Goal: Information Seeking & Learning: Find specific page/section

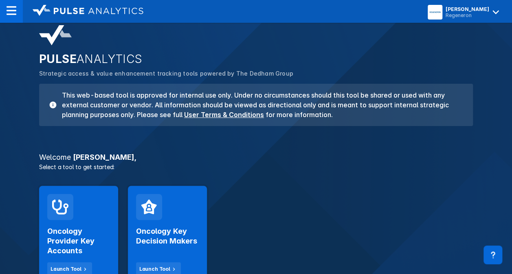
scroll to position [65, 0]
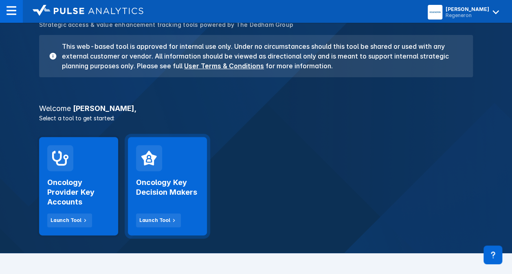
click at [152, 188] on h2 "Oncology Key Decision Makers" at bounding box center [167, 188] width 63 height 20
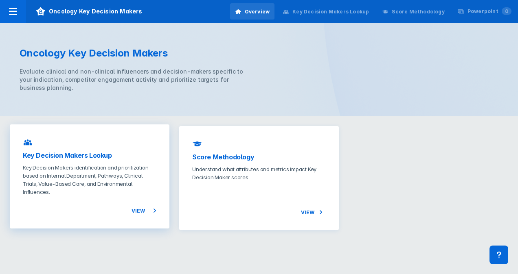
click at [143, 208] on span "View" at bounding box center [144, 211] width 25 height 10
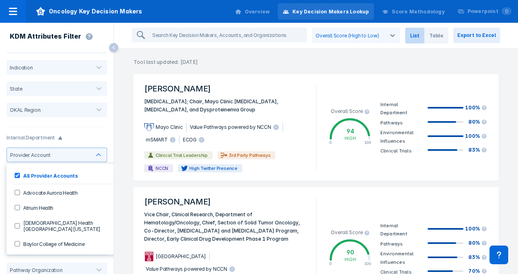
scroll to position [33, 0]
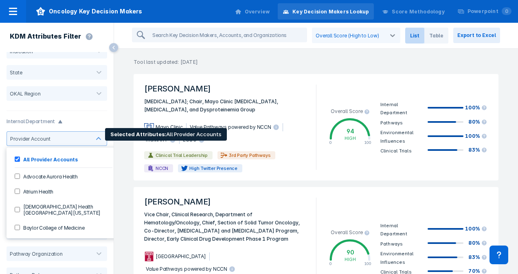
click at [105, 182] on div "Advocate Aurora Health" at bounding box center [64, 176] width 108 height 13
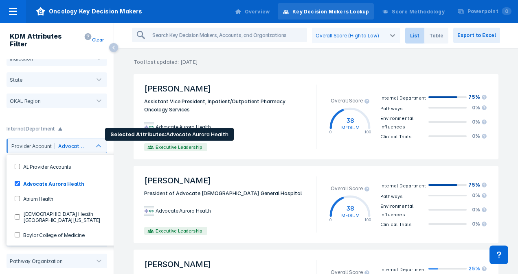
click at [17, 181] on Health-checkbox "Advocate Aurora Health" at bounding box center [17, 183] width 5 height 5
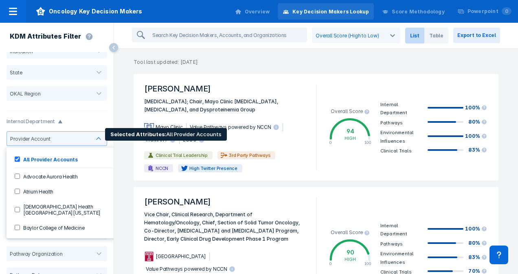
click at [17, 160] on Accounts-checkbox "All Provider Accounts" at bounding box center [17, 159] width 5 height 5
click at [16, 159] on Accounts-checkbox "All Provider Accounts" at bounding box center [17, 159] width 5 height 5
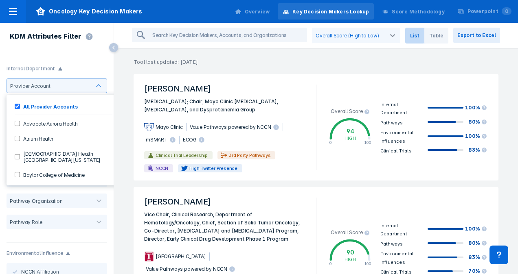
scroll to position [88, 0]
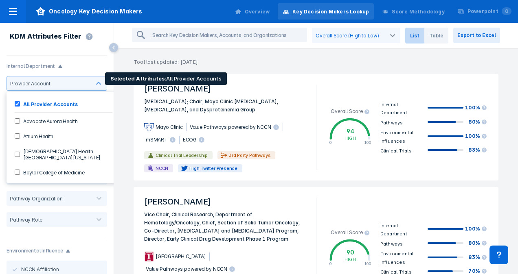
click at [98, 166] on div "Baylor College of Medicine" at bounding box center [64, 172] width 108 height 13
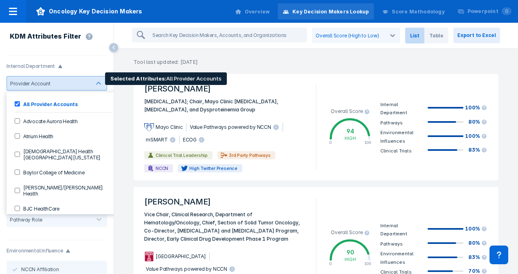
click at [49, 134] on label "Atrium Health" at bounding box center [36, 136] width 33 height 7
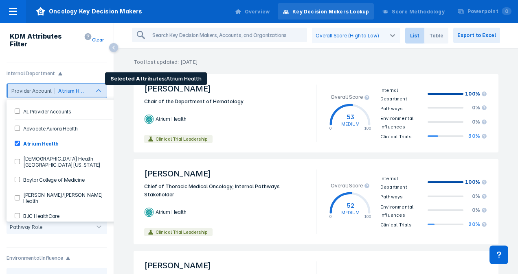
click at [78, 209] on div "BJC HealthCare" at bounding box center [64, 215] width 108 height 13
click at [17, 141] on Health-checkbox "Atrium Health" at bounding box center [17, 143] width 5 height 5
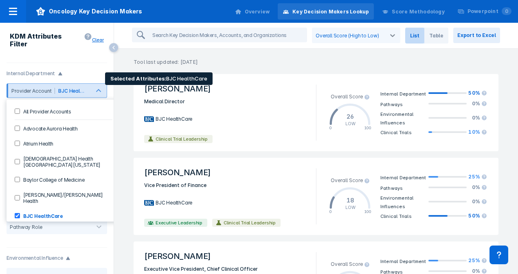
click at [18, 213] on HealthCare-checkbox "BJC HealthCare" at bounding box center [17, 215] width 5 height 5
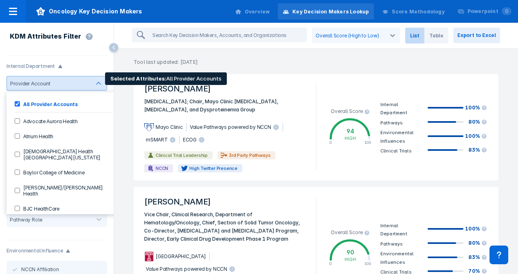
drag, startPoint x: 7, startPoint y: 116, endPoint x: 107, endPoint y: 145, distance: 104.7
click at [107, 144] on div "All Provider Accounts Advocate Aurora Health Atrium Health [DEMOGRAPHIC_DATA] H…" at bounding box center [64, 153] width 114 height 122
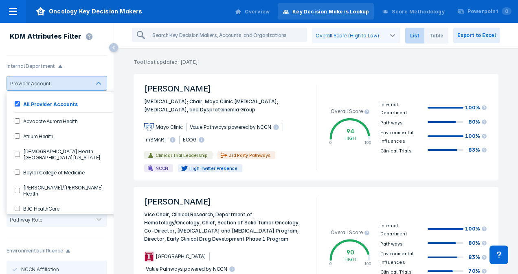
drag, startPoint x: 107, startPoint y: 147, endPoint x: 106, endPoint y: 178, distance: 30.9
click at [104, 176] on div "All Provider Accounts Advocate Aurora Health Atrium Health [DEMOGRAPHIC_DATA] H…" at bounding box center [64, 153] width 114 height 122
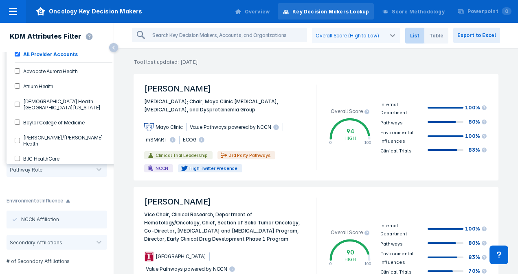
scroll to position [137, 0]
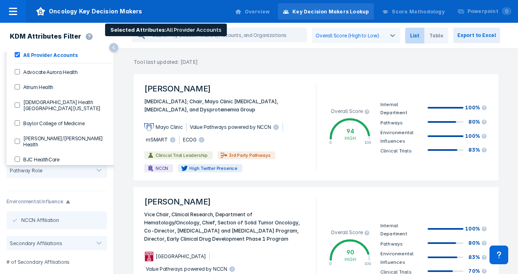
drag, startPoint x: 107, startPoint y: 143, endPoint x: 84, endPoint y: 154, distance: 25.7
click at [84, 154] on div "All Provider Accounts Advocate Aurora Health Atrium Health [DEMOGRAPHIC_DATA] H…" at bounding box center [64, 104] width 114 height 122
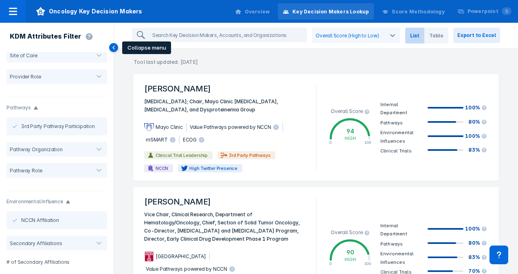
click at [113, 46] on icon at bounding box center [113, 47] width 9 height 9
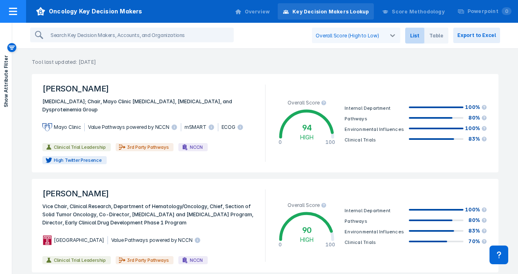
click at [13, 12] on icon at bounding box center [13, 12] width 10 height 10
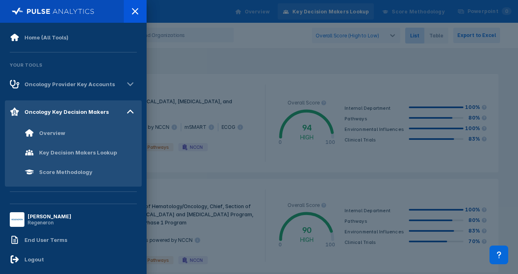
click at [171, 108] on div at bounding box center [259, 137] width 518 height 274
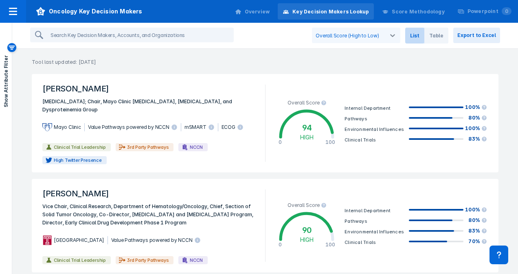
click at [421, 34] on span "List" at bounding box center [414, 36] width 19 height 16
click at [434, 36] on span "Table" at bounding box center [436, 36] width 24 height 16
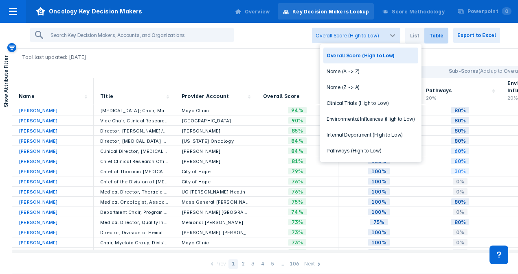
click at [364, 40] on div "Overall Score (High to Low)" at bounding box center [348, 35] width 72 height 15
click at [63, 36] on input "search" at bounding box center [140, 35] width 186 height 13
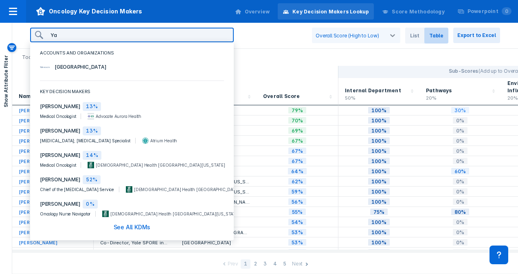
click at [65, 67] on span "[GEOGRAPHIC_DATA]" at bounding box center [81, 67] width 62 height 8
type input "[GEOGRAPHIC_DATA]"
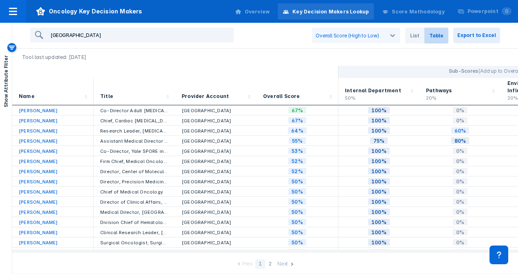
click at [270, 9] on div "Overview" at bounding box center [257, 11] width 25 height 7
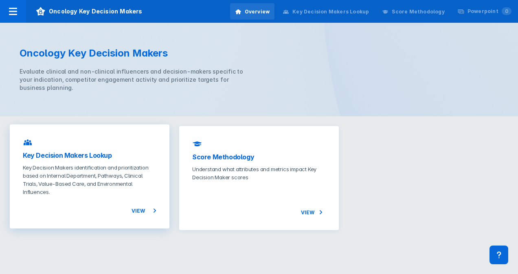
click at [140, 212] on span "View" at bounding box center [144, 211] width 25 height 10
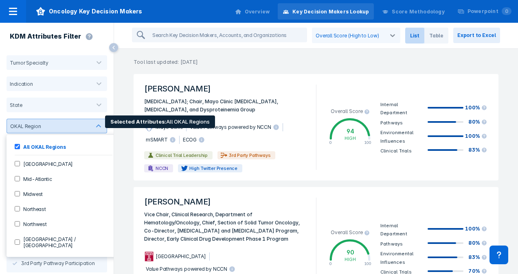
click at [17, 207] on input "Northeast" at bounding box center [17, 208] width 5 height 5
click at [17, 206] on input "Northeast" at bounding box center [17, 208] width 5 height 5
click at [16, 147] on Regions-checkbox "All OKAL Regions" at bounding box center [17, 146] width 5 height 5
click at [16, 207] on input "Northeast" at bounding box center [17, 208] width 5 height 5
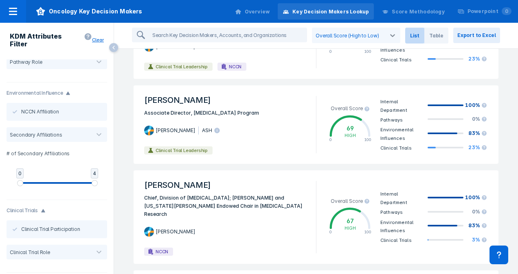
scroll to position [261, 0]
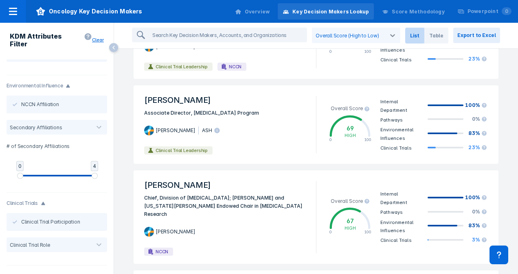
click at [107, 86] on div "Tumor Specialty Indication State OKAL Region Northeast Internal Department Prov…" at bounding box center [57, 166] width 114 height 215
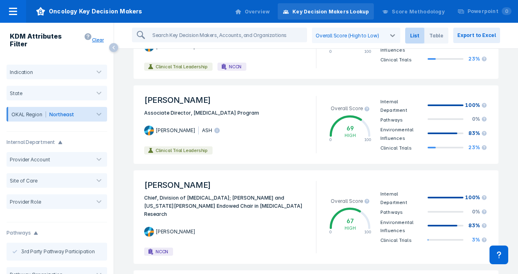
scroll to position [0, 0]
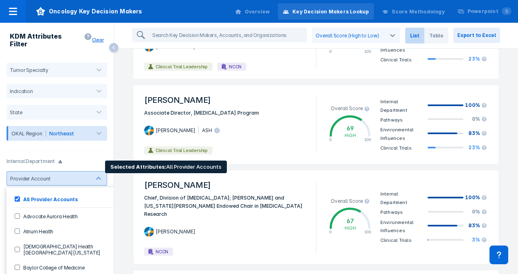
click at [92, 225] on div "Atrium Health" at bounding box center [64, 231] width 108 height 13
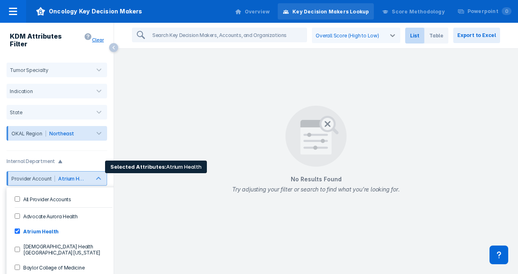
click at [101, 225] on div "Atrium Health" at bounding box center [64, 231] width 108 height 13
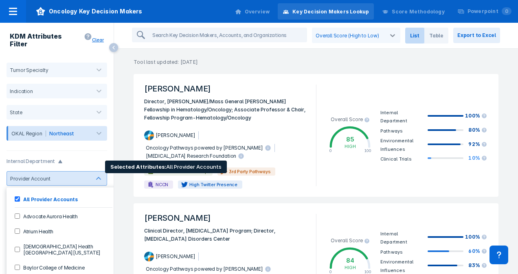
click at [99, 240] on div "[DEMOGRAPHIC_DATA] Health [GEOGRAPHIC_DATA][US_STATE]" at bounding box center [64, 250] width 108 height 20
click at [18, 265] on Medicine-checkbox "Baylor College of Medicine" at bounding box center [17, 267] width 5 height 5
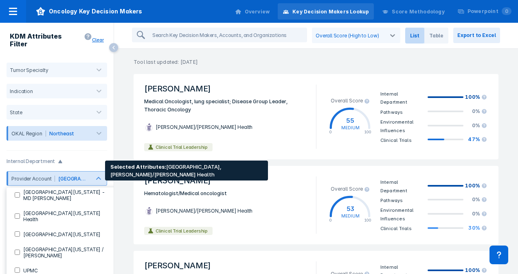
scroll to position [0, 0]
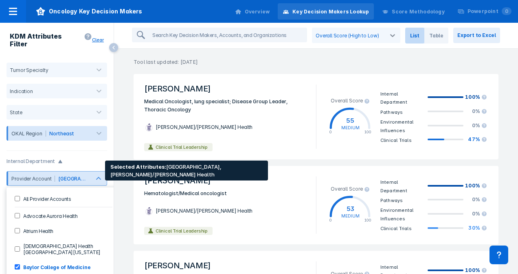
click at [18, 265] on Medicine-checkbox "Baylor College of Medicine" at bounding box center [17, 267] width 5 height 5
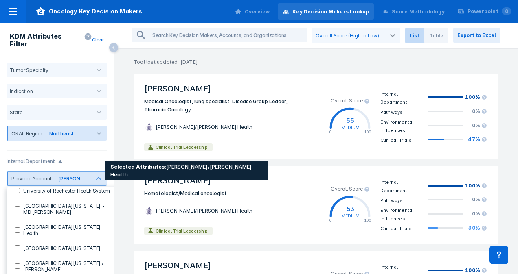
scroll to position [1101, 0]
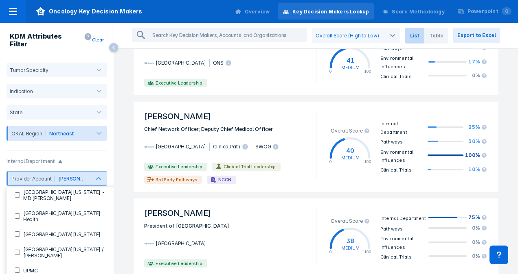
scroll to position [1579, 0]
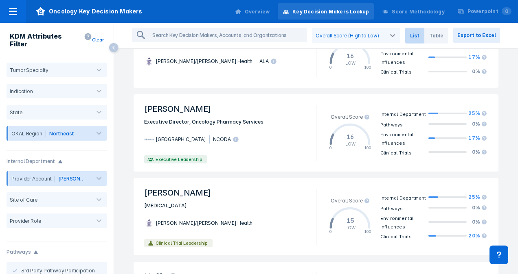
scroll to position [1439, 0]
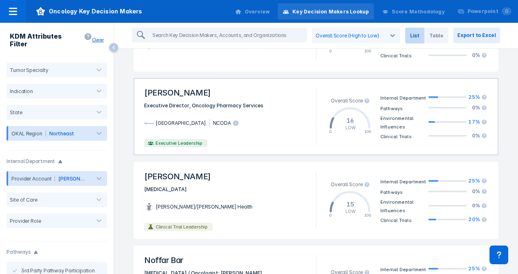
click at [183, 140] on span "Executive Leadership" at bounding box center [179, 143] width 50 height 7
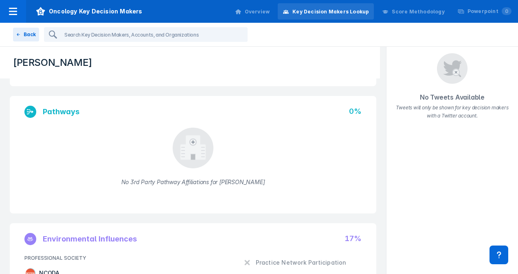
scroll to position [21, 0]
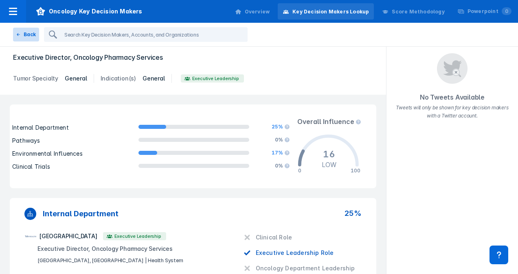
click at [31, 36] on button "Back" at bounding box center [26, 35] width 26 height 14
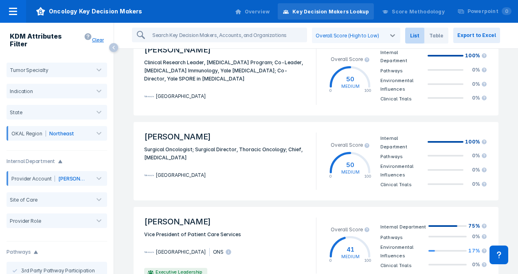
scroll to position [1578, 0]
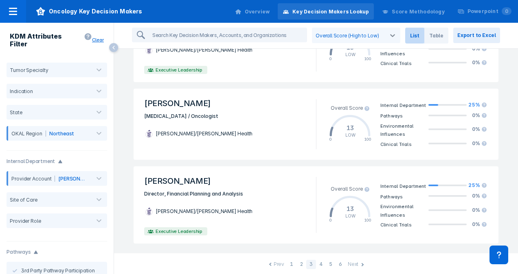
scroll to position [17, 0]
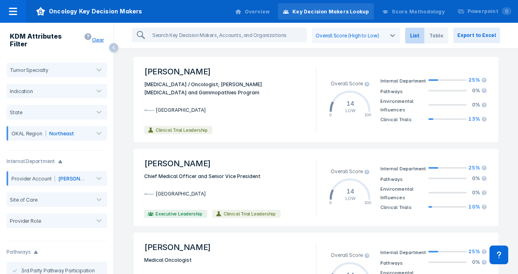
click at [309, 263] on div "[PERSON_NAME] Medical Oncologist Yale University Clinical Trial Leadership Over…" at bounding box center [316, 271] width 365 height 77
click at [309, 263] on html "Oncology Key Decision Makers Overview Key Decision Makers Lookup Score Methodol…" at bounding box center [259, 137] width 518 height 274
drag, startPoint x: 309, startPoint y: 263, endPoint x: 486, endPoint y: 274, distance: 177.5
click at [309, 263] on html "Oncology Key Decision Makers Overview Key Decision Makers Lookup Score Methodol…" at bounding box center [259, 137] width 518 height 274
